Goal: Download file/media

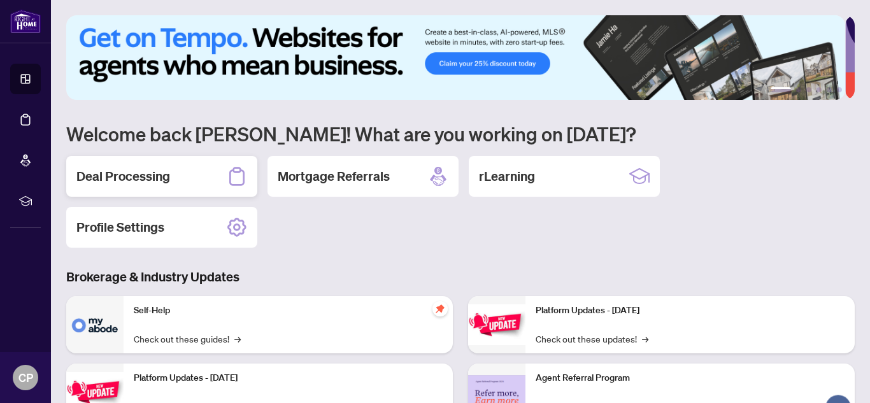
click at [171, 173] on div "Deal Processing" at bounding box center [161, 176] width 191 height 41
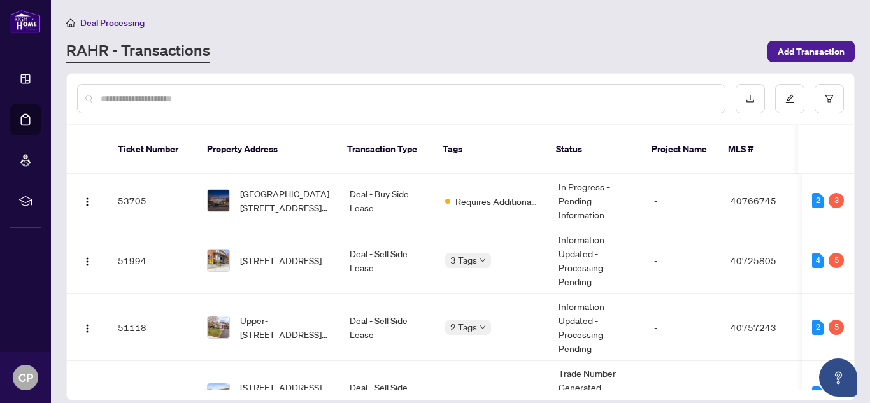
click at [196, 101] on input "text" at bounding box center [408, 99] width 614 height 14
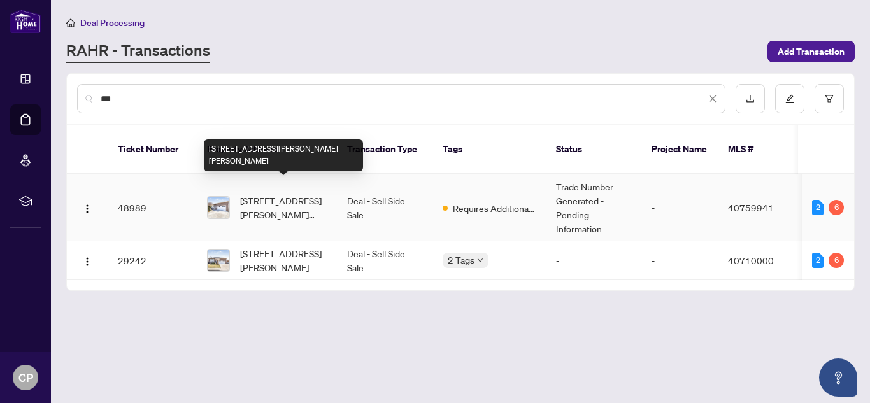
type input "***"
click at [277, 194] on span "[STREET_ADDRESS][PERSON_NAME][PERSON_NAME]" at bounding box center [283, 208] width 87 height 28
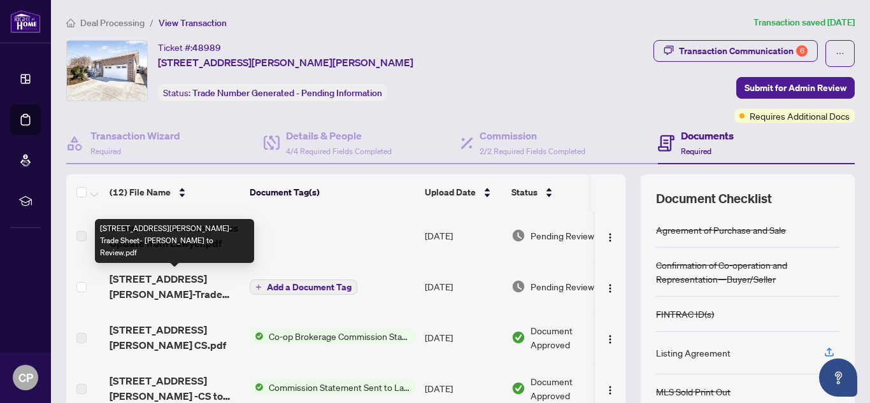
click at [169, 281] on span "[STREET_ADDRESS][PERSON_NAME]-Trade Sheet- [PERSON_NAME] to Review.pdf" at bounding box center [175, 286] width 130 height 31
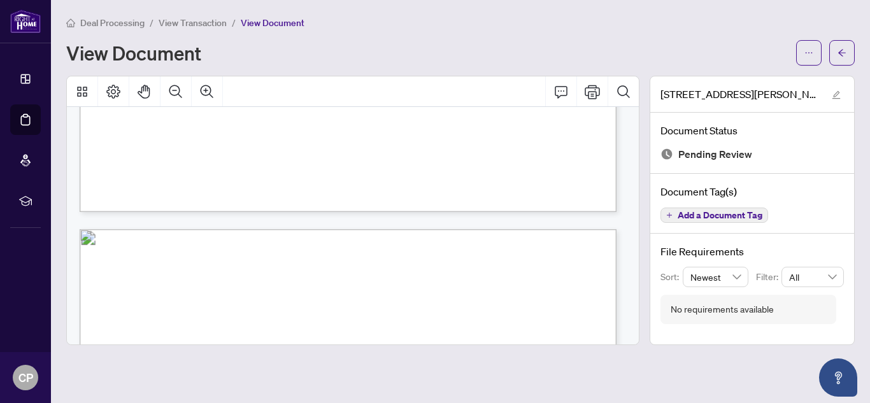
scroll to position [509, 0]
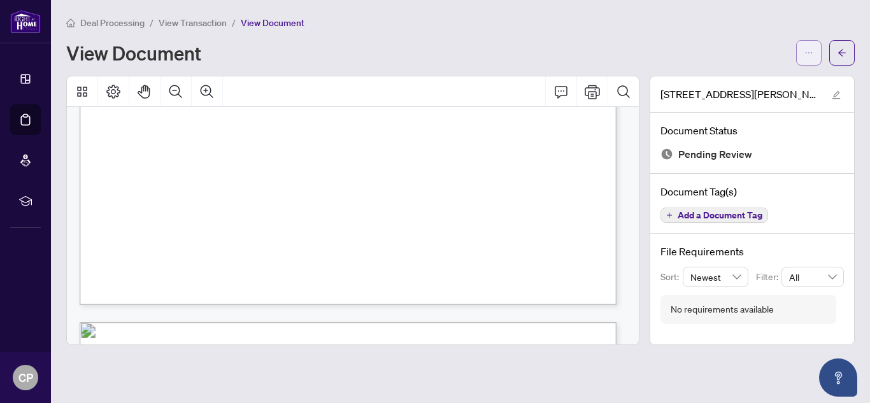
click at [816, 53] on button "button" at bounding box center [808, 52] width 25 height 25
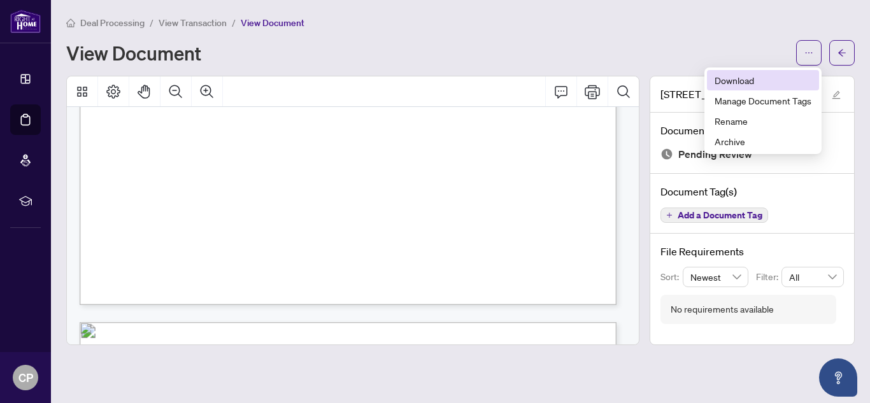
click at [774, 80] on span "Download" at bounding box center [763, 80] width 97 height 14
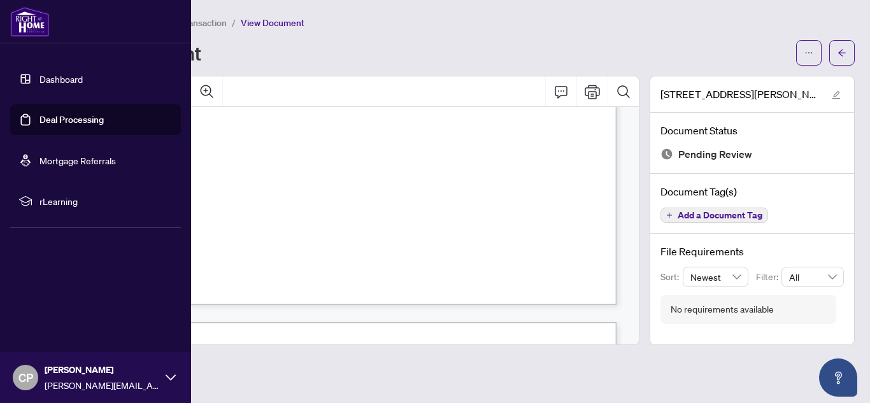
click at [39, 121] on link "Deal Processing" at bounding box center [71, 119] width 64 height 11
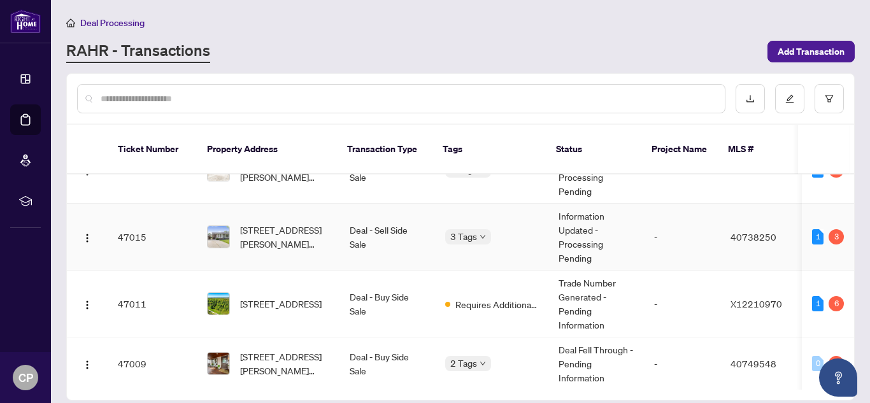
scroll to position [255, 0]
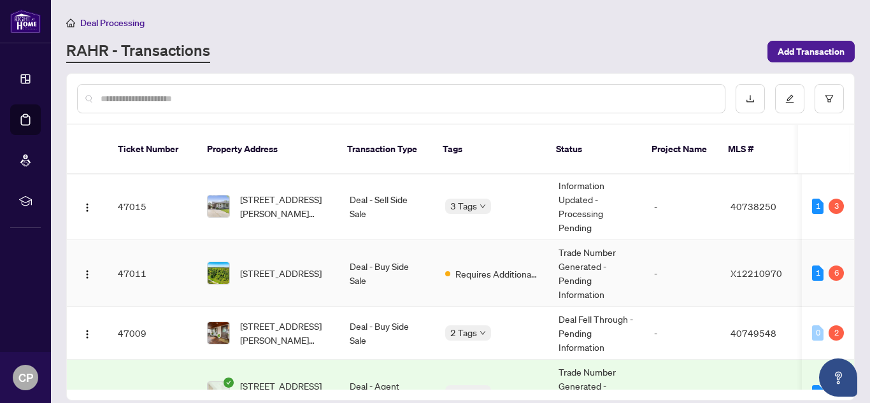
click at [295, 266] on span "[STREET_ADDRESS]" at bounding box center [281, 273] width 82 height 14
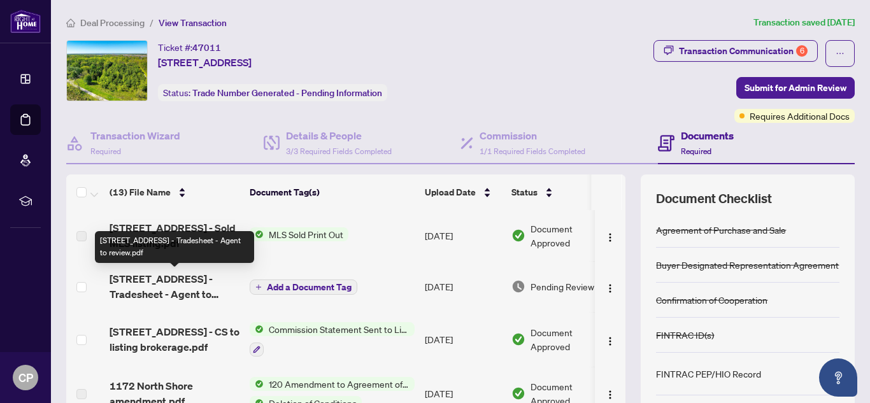
click at [170, 285] on span "[STREET_ADDRESS] - Tradesheet - Agent to review.pdf" at bounding box center [175, 286] width 130 height 31
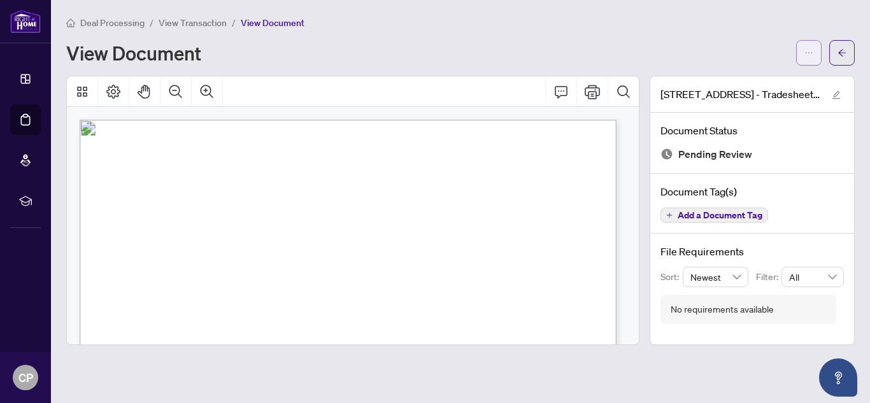
click at [802, 57] on button "button" at bounding box center [808, 52] width 25 height 25
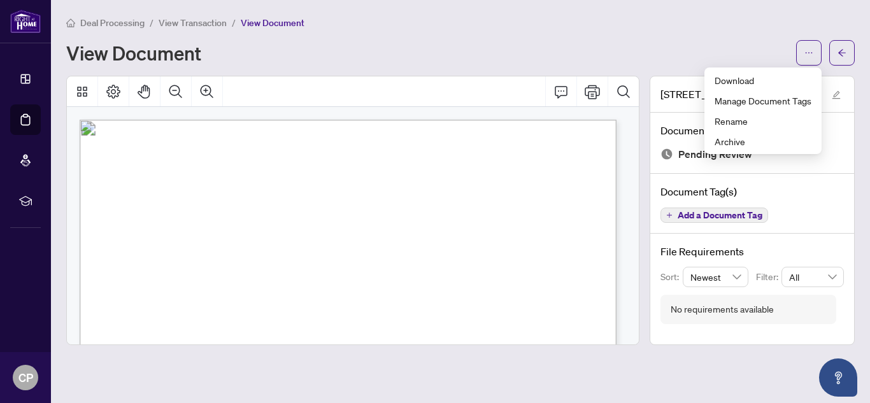
click at [583, 46] on div "View Document" at bounding box center [427, 53] width 722 height 20
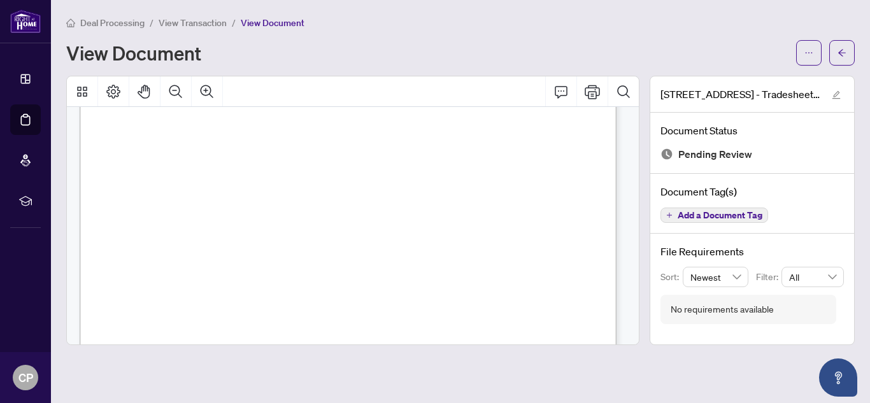
scroll to position [255, 0]
click at [805, 59] on span "button" at bounding box center [808, 53] width 9 height 20
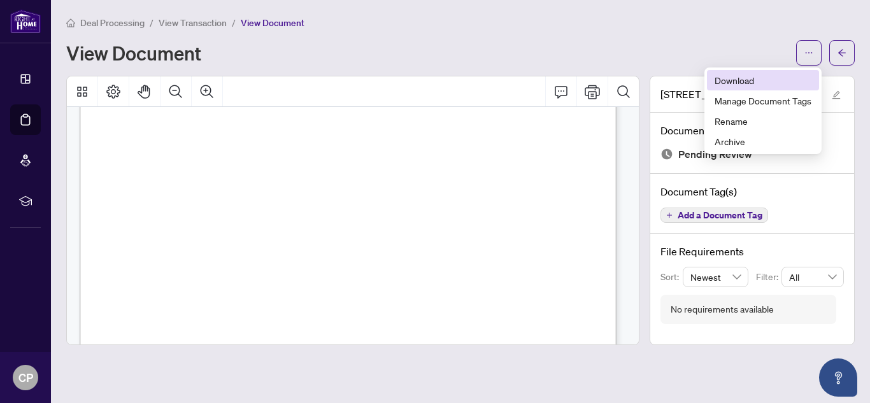
click at [730, 82] on span "Download" at bounding box center [763, 80] width 97 height 14
